Goal: Transaction & Acquisition: Purchase product/service

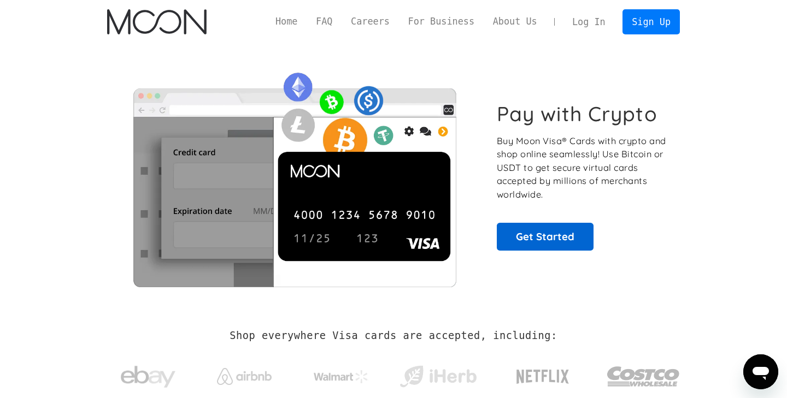
click at [540, 226] on link "Get Started" at bounding box center [545, 236] width 97 height 27
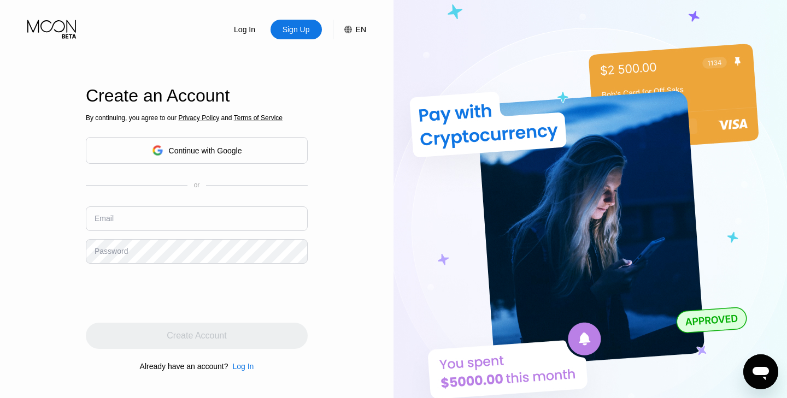
click at [217, 150] on div "Continue with Google" at bounding box center [205, 150] width 73 height 9
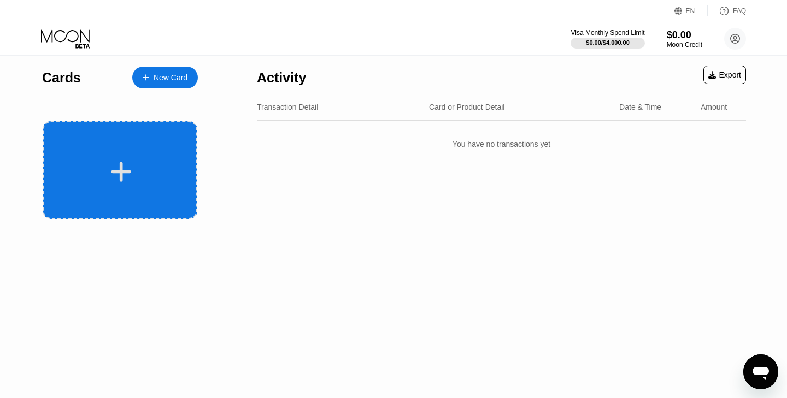
click at [134, 149] on div at bounding box center [120, 170] width 155 height 98
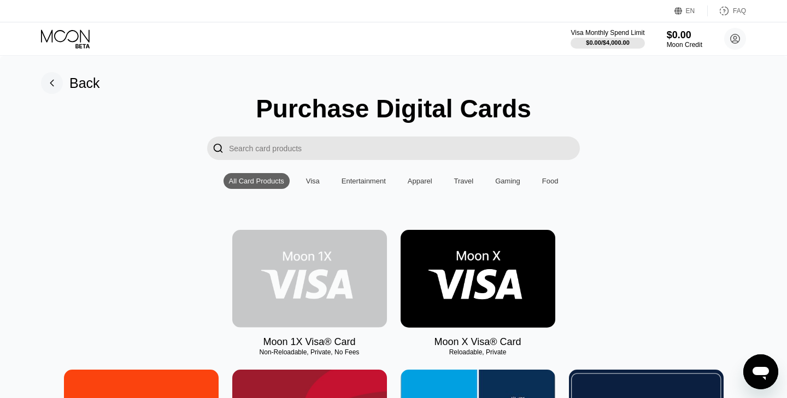
click at [337, 314] on img at bounding box center [309, 279] width 155 height 98
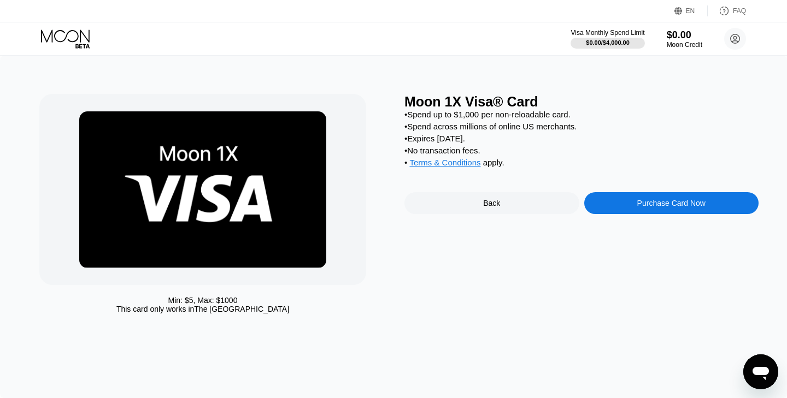
click at [682, 212] on div "Purchase Card Now" at bounding box center [671, 203] width 175 height 22
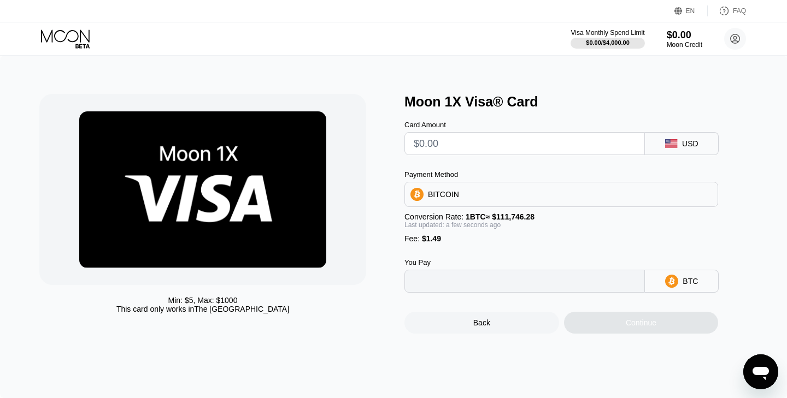
type input "0"
click at [441, 305] on div "Back Continue" at bounding box center [579, 313] width 350 height 41
click at [441, 297] on div "Back Continue" at bounding box center [579, 313] width 350 height 41
click at [441, 291] on input "0" at bounding box center [525, 282] width 222 height 22
click at [472, 187] on div "BITCOIN" at bounding box center [561, 195] width 313 height 22
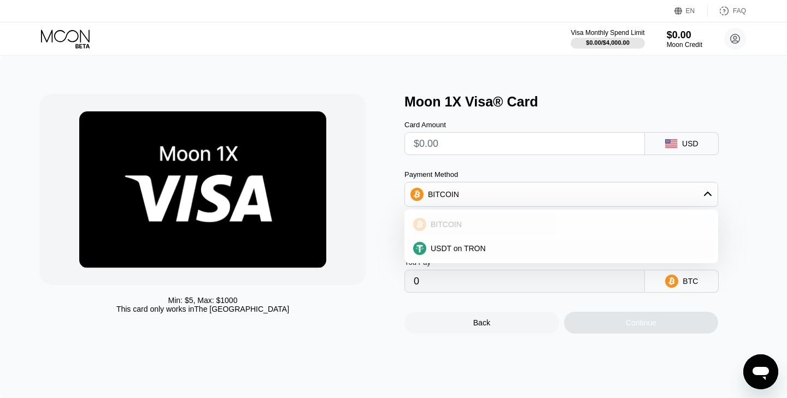
click at [474, 228] on div "BITCOIN" at bounding box center [567, 224] width 283 height 9
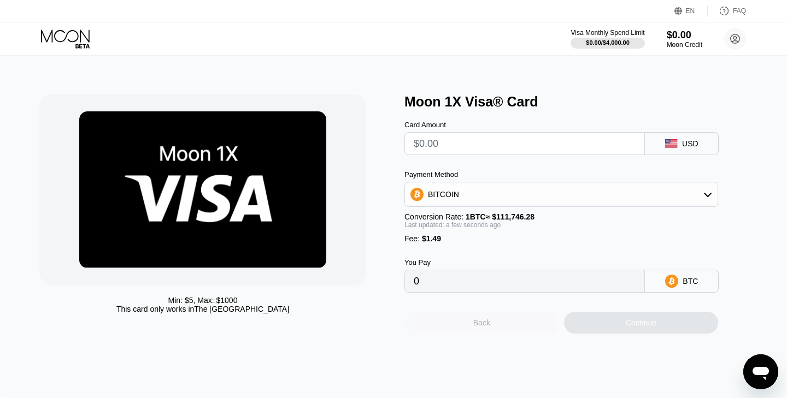
click at [439, 330] on div "Back" at bounding box center [481, 323] width 155 height 22
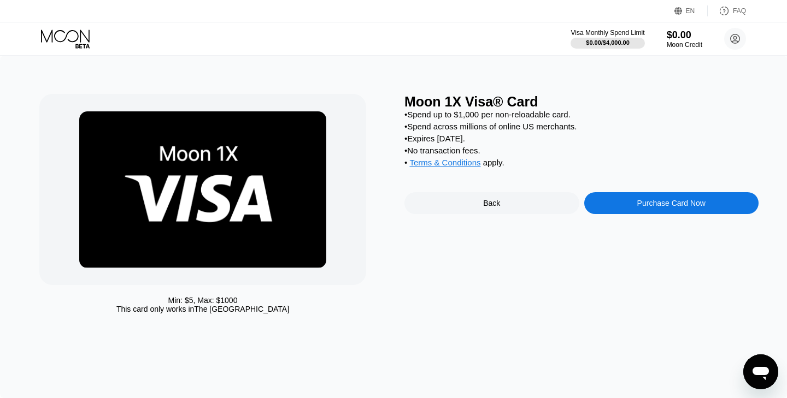
click at [531, 194] on div "Moon 1X Visa® Card • Spend up to $1,000 per non-reloadable card. • Spend across…" at bounding box center [581, 206] width 354 height 225
click at [518, 226] on div "Moon 1X Visa® Card • Spend up to $1,000 per non-reloadable card. • Spend across…" at bounding box center [581, 206] width 354 height 225
click at [518, 209] on div "Back" at bounding box center [491, 203] width 175 height 22
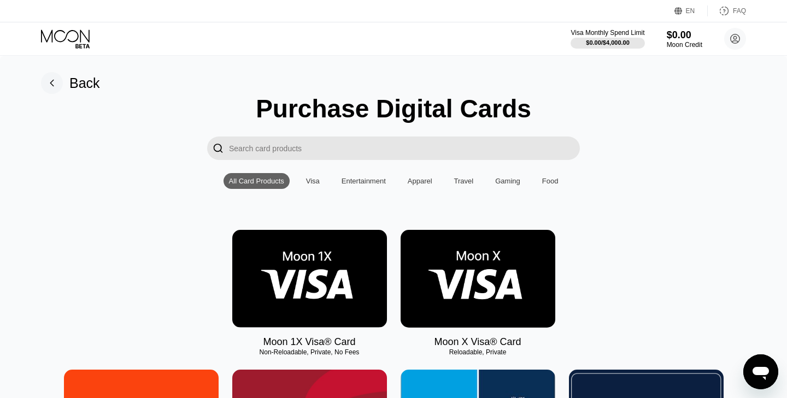
click at [519, 262] on img at bounding box center [478, 279] width 155 height 98
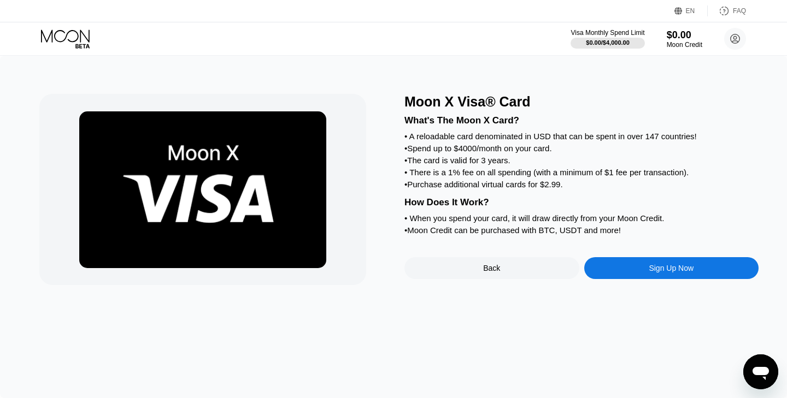
click at [667, 271] on div "Sign Up Now" at bounding box center [671, 268] width 45 height 9
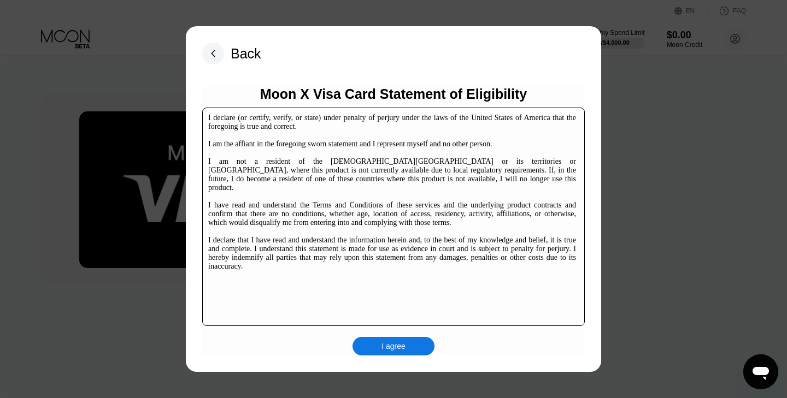
click at [412, 350] on div "I agree" at bounding box center [394, 346] width 82 height 19
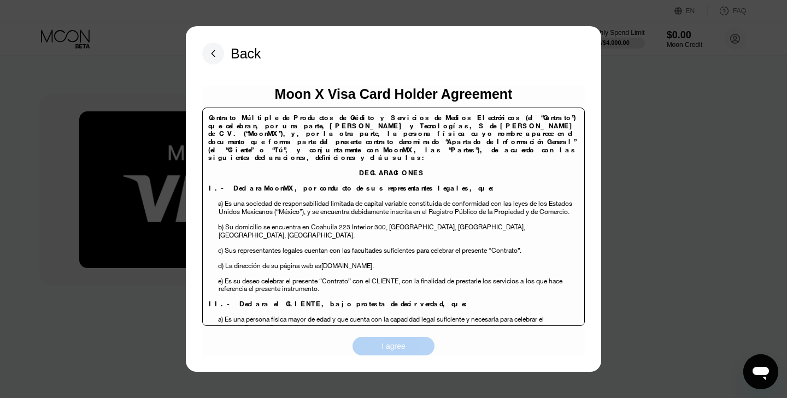
click at [368, 342] on div "I agree" at bounding box center [394, 346] width 82 height 19
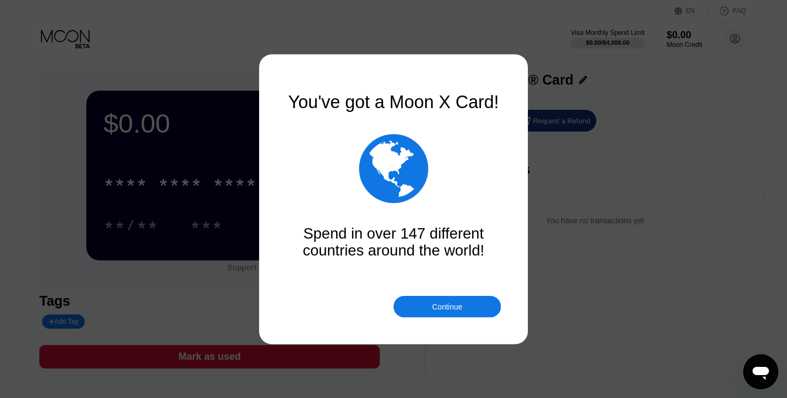
click at [250, 357] on div at bounding box center [393, 199] width 787 height 398
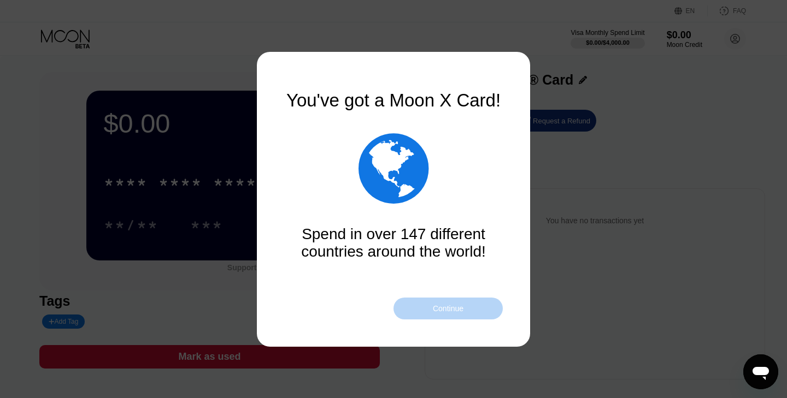
click at [447, 308] on div "Continue" at bounding box center [448, 308] width 31 height 9
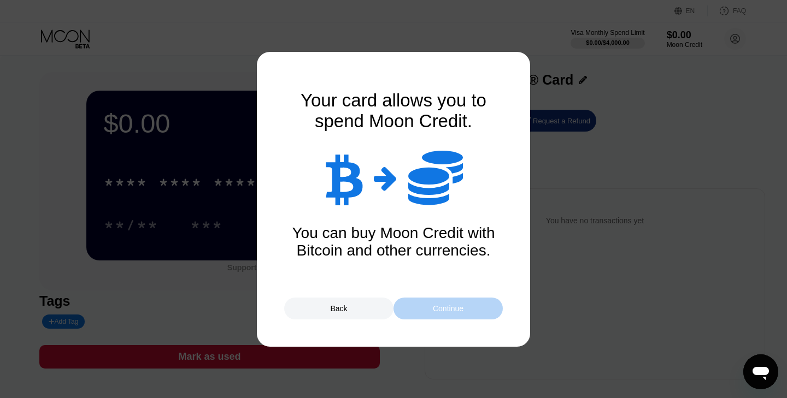
click at [433, 305] on div "Continue" at bounding box center [448, 308] width 31 height 9
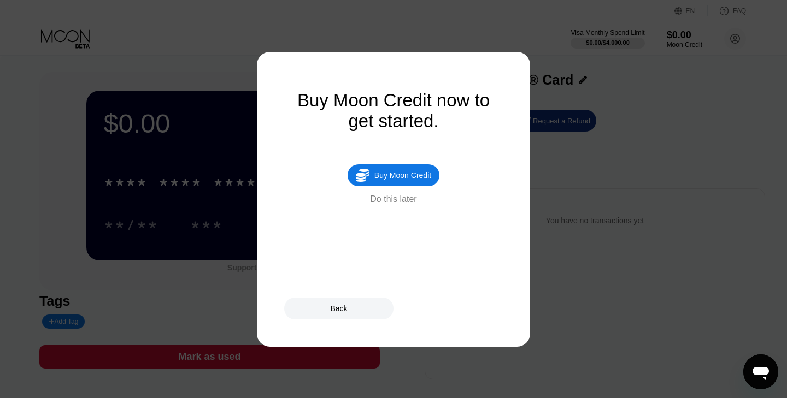
click at [365, 314] on div "Back" at bounding box center [338, 309] width 109 height 22
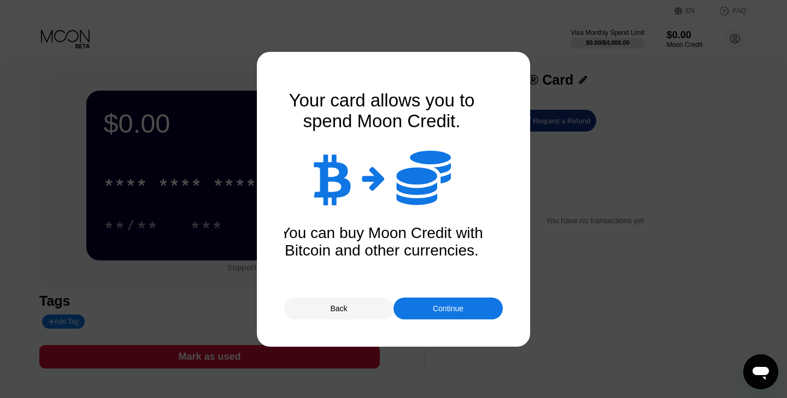
click at [435, 308] on div "Continue" at bounding box center [448, 308] width 31 height 9
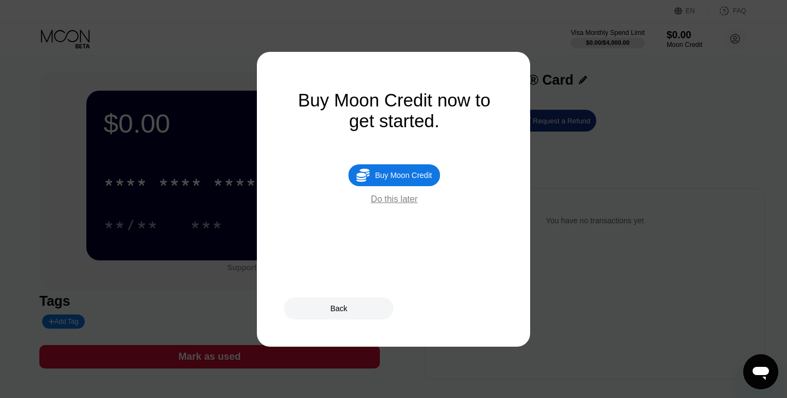
click at [423, 200] on div " Buy Moon Credit Do this later" at bounding box center [394, 185] width 219 height 40
click at [412, 201] on div "Do this later" at bounding box center [393, 200] width 46 height 10
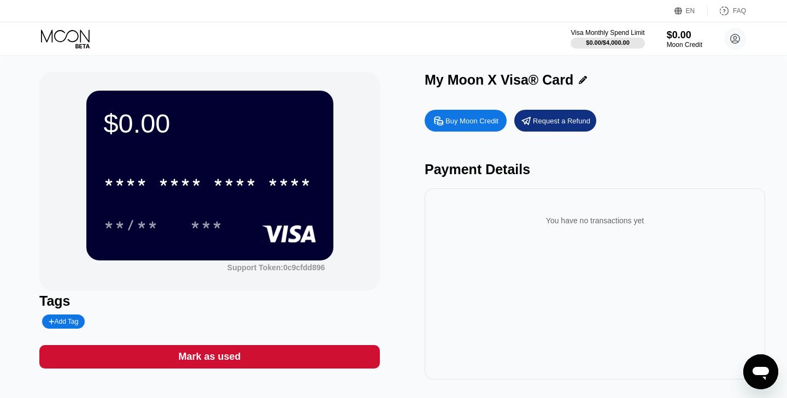
click at [293, 350] on div "Mark as used" at bounding box center [209, 357] width 341 height 24
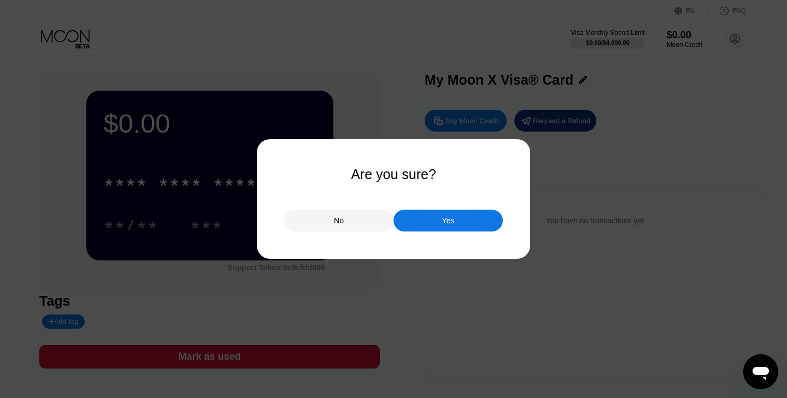
click at [430, 219] on div "Yes" at bounding box center [448, 221] width 109 height 22
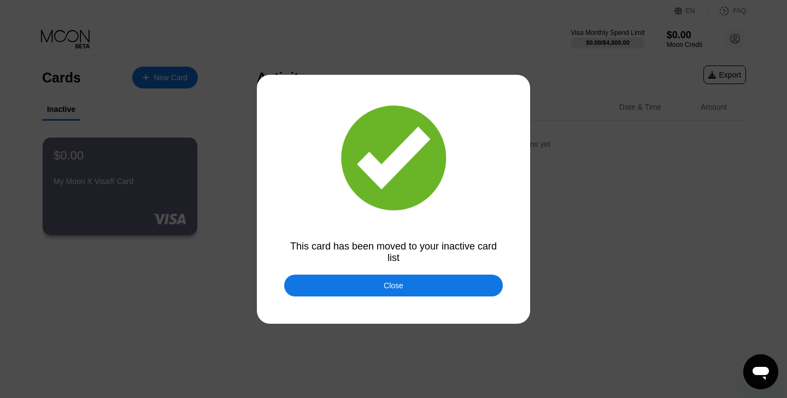
click at [375, 280] on div "Close" at bounding box center [393, 286] width 219 height 22
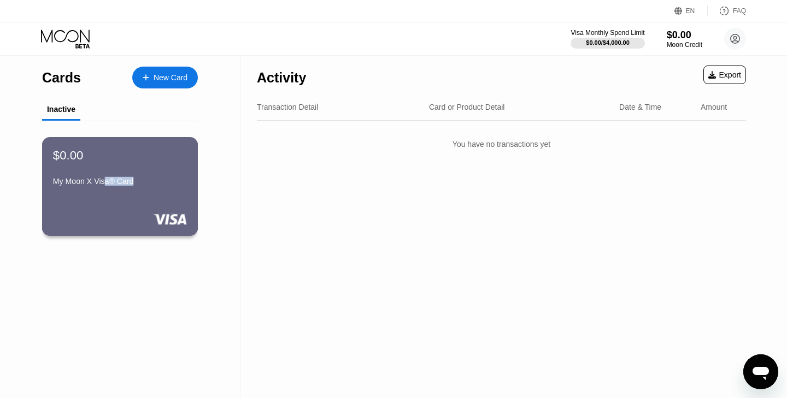
click at [108, 186] on div "My Moon X Visa® Card" at bounding box center [120, 183] width 134 height 13
click at [175, 229] on div "$0.00 My Moon X Visa® Card" at bounding box center [120, 187] width 155 height 98
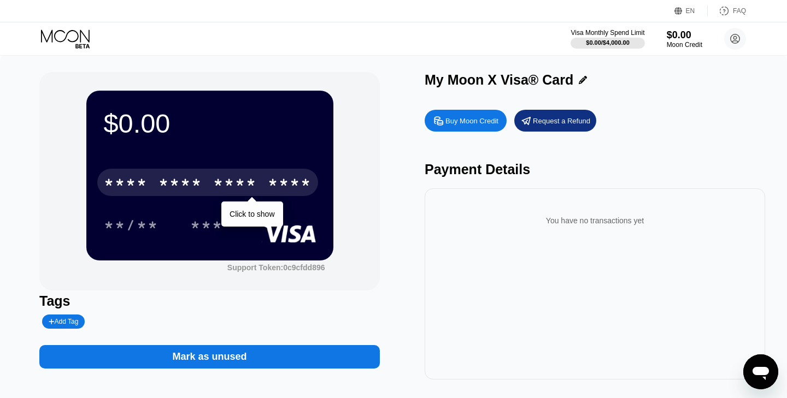
click at [284, 183] on div "****" at bounding box center [290, 183] width 44 height 17
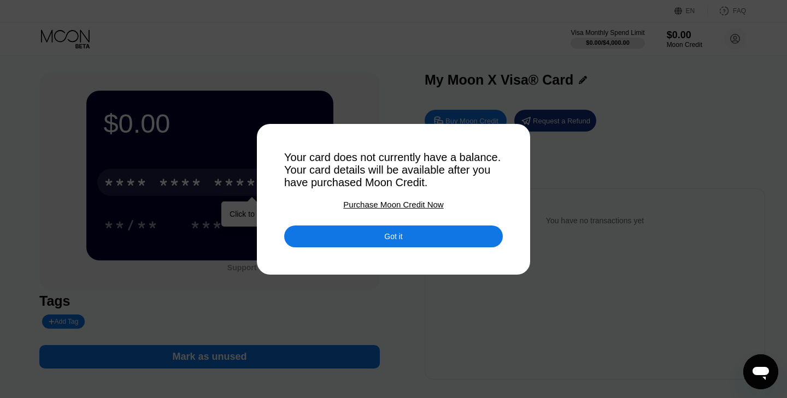
click at [383, 233] on div "Got it" at bounding box center [393, 237] width 219 height 22
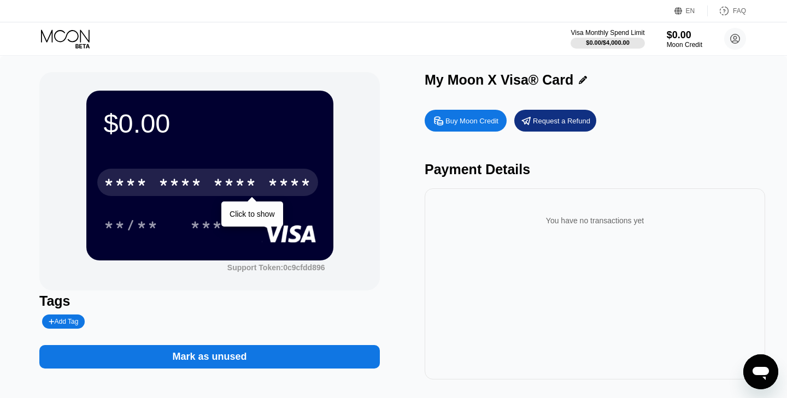
click at [450, 119] on div "Buy Moon Credit" at bounding box center [471, 120] width 53 height 9
type input "0"
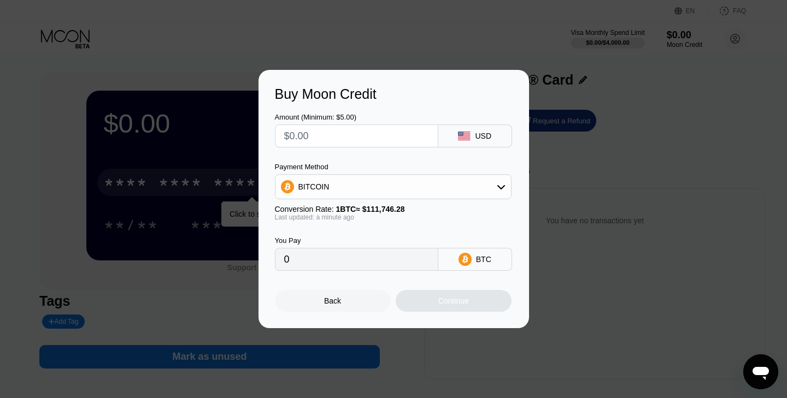
click at [375, 134] on input "text" at bounding box center [356, 136] width 145 height 22
click at [474, 137] on div "USD" at bounding box center [475, 136] width 74 height 23
click at [457, 190] on div "BITCOIN" at bounding box center [393, 187] width 236 height 22
click at [605, 183] on div "Buy Moon Credit Amount (Minimum: $5.00) USD Payment Method BITCOIN BITCOIN USDT…" at bounding box center [393, 199] width 787 height 259
click at [316, 302] on div "Back" at bounding box center [333, 301] width 116 height 22
